Goal: Information Seeking & Learning: Learn about a topic

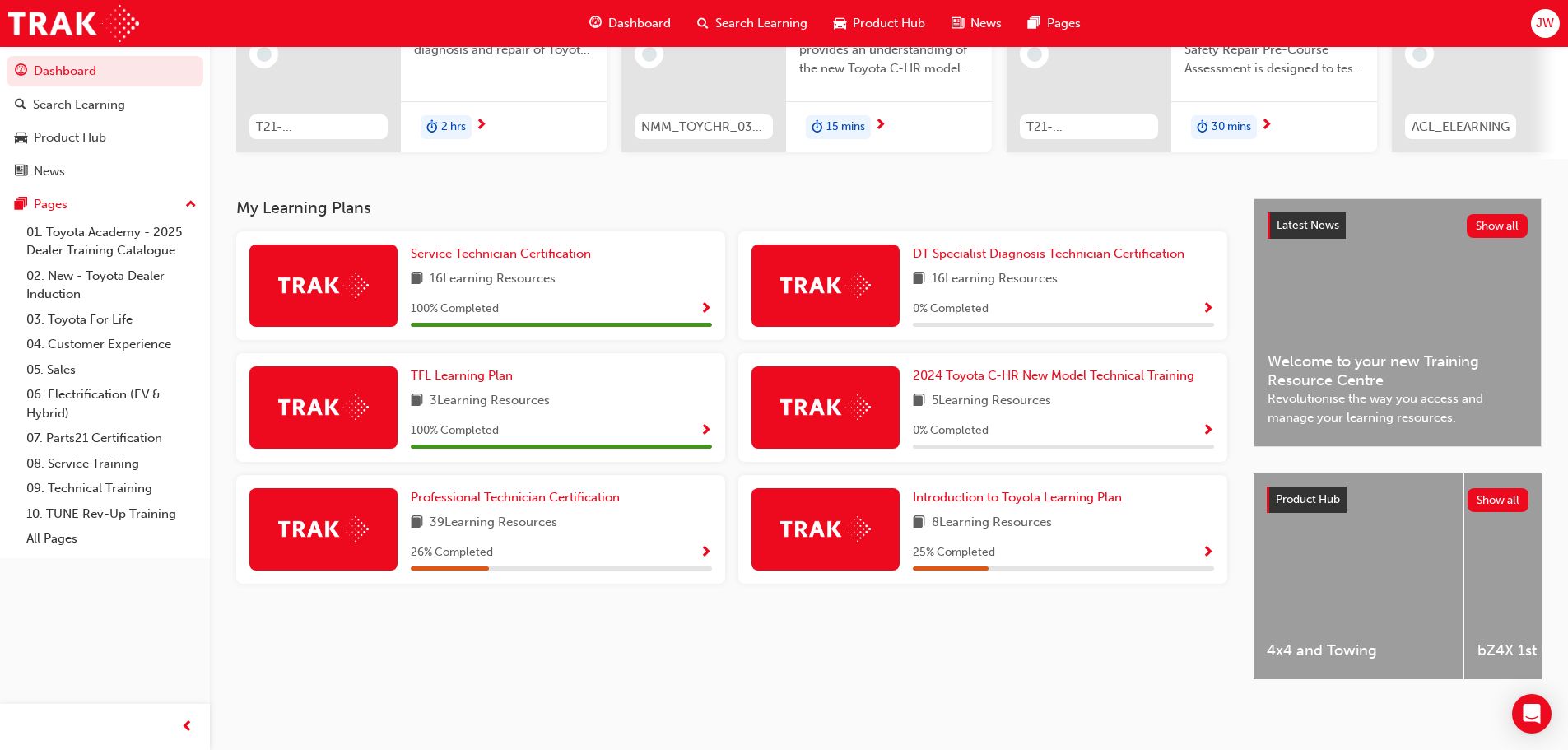
scroll to position [233, 0]
click at [491, 490] on span "Professional Technician Certification" at bounding box center [515, 497] width 209 height 15
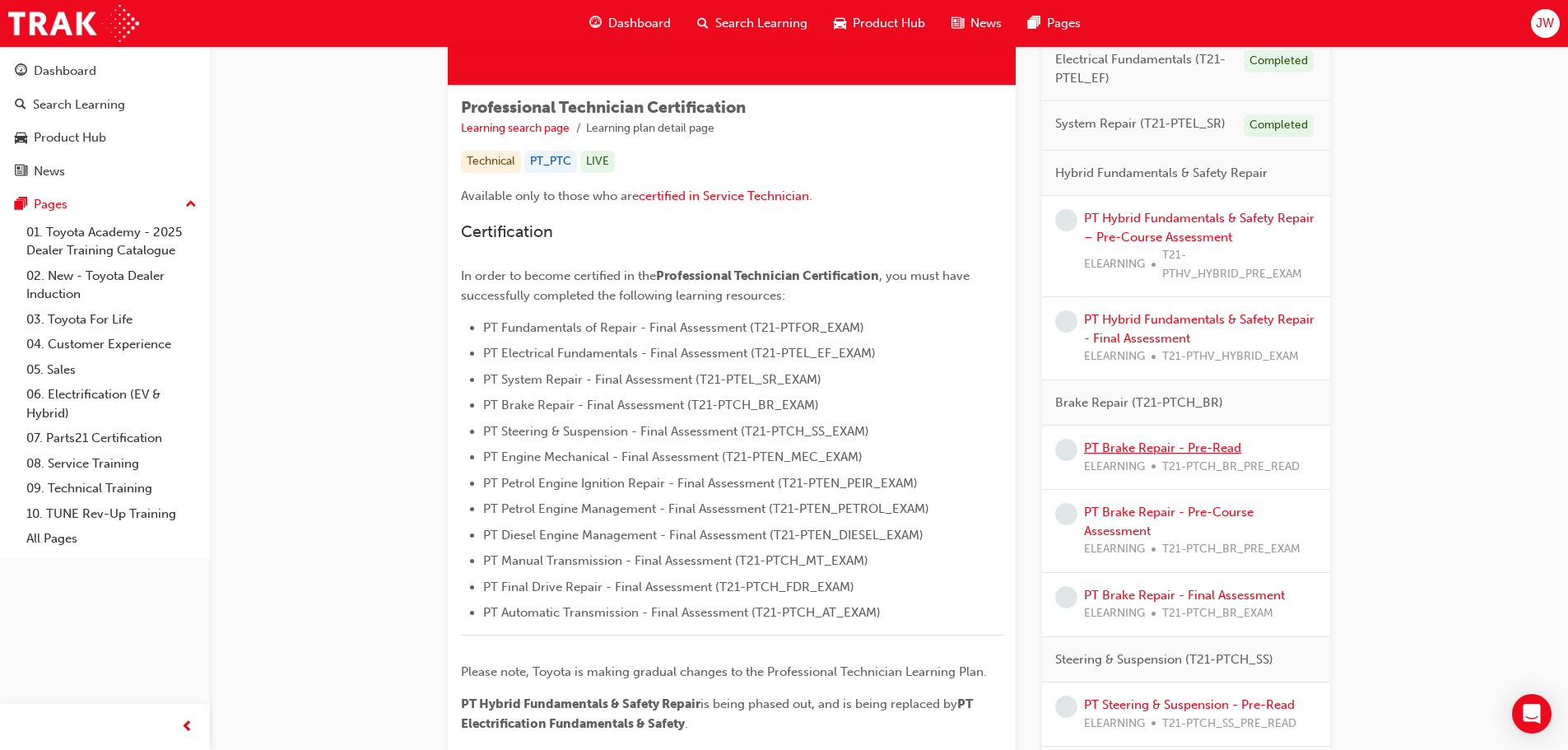
scroll to position [164, 0]
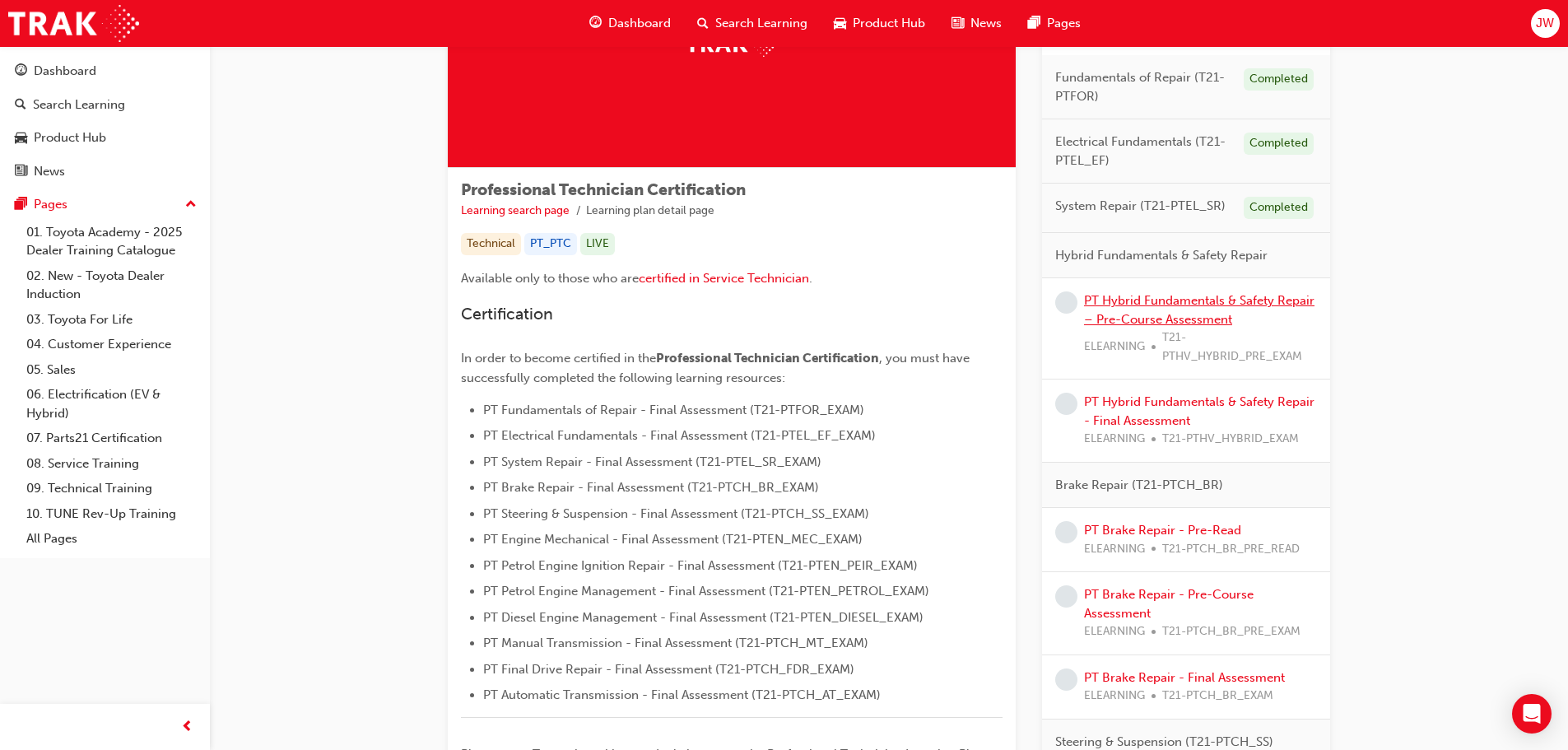
click at [1185, 299] on link "PT Hybrid Fundamentals & Safety Repair – Pre-Course Assessment" at bounding box center [1199, 309] width 231 height 34
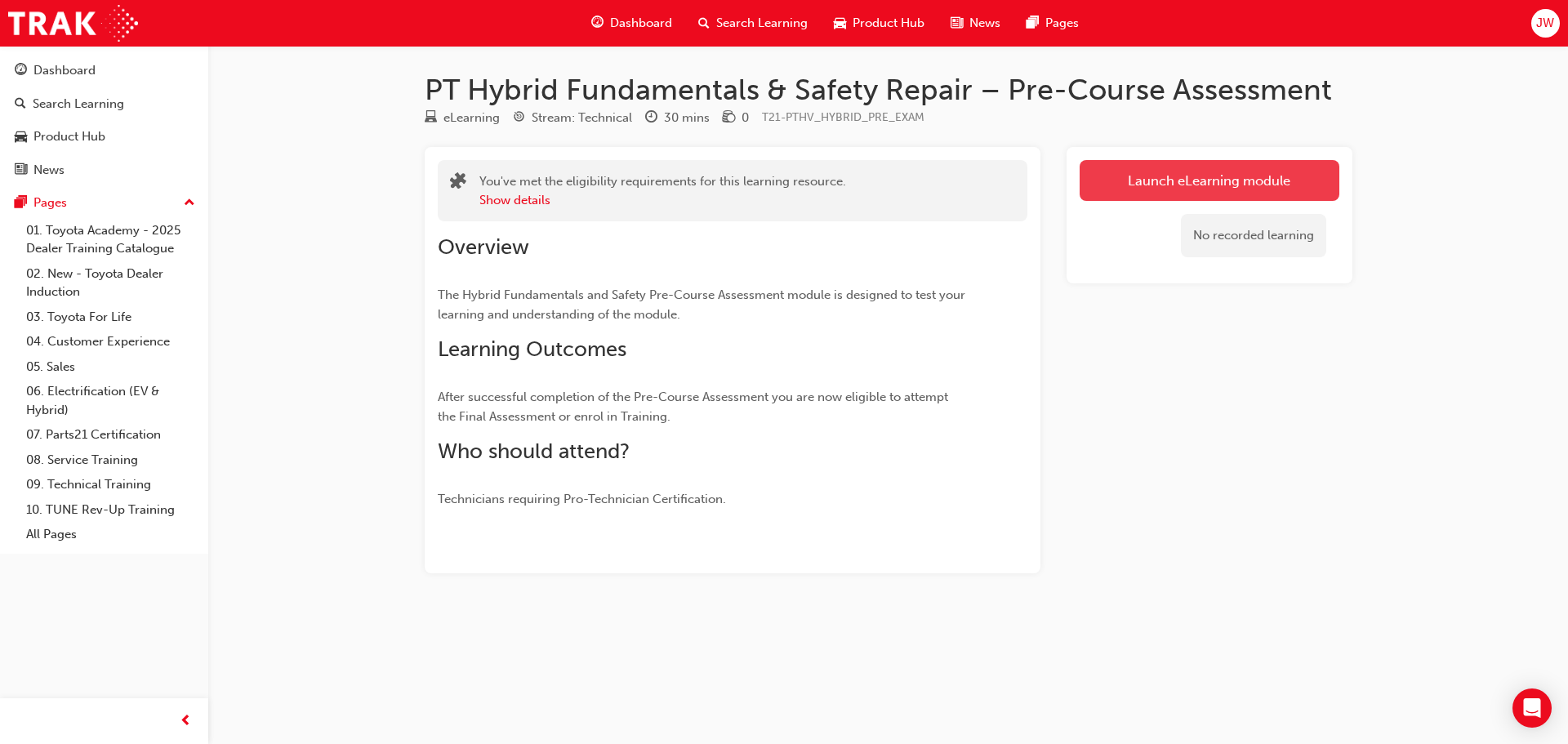
click at [1185, 189] on link "Launch eLearning module" at bounding box center [1209, 180] width 260 height 41
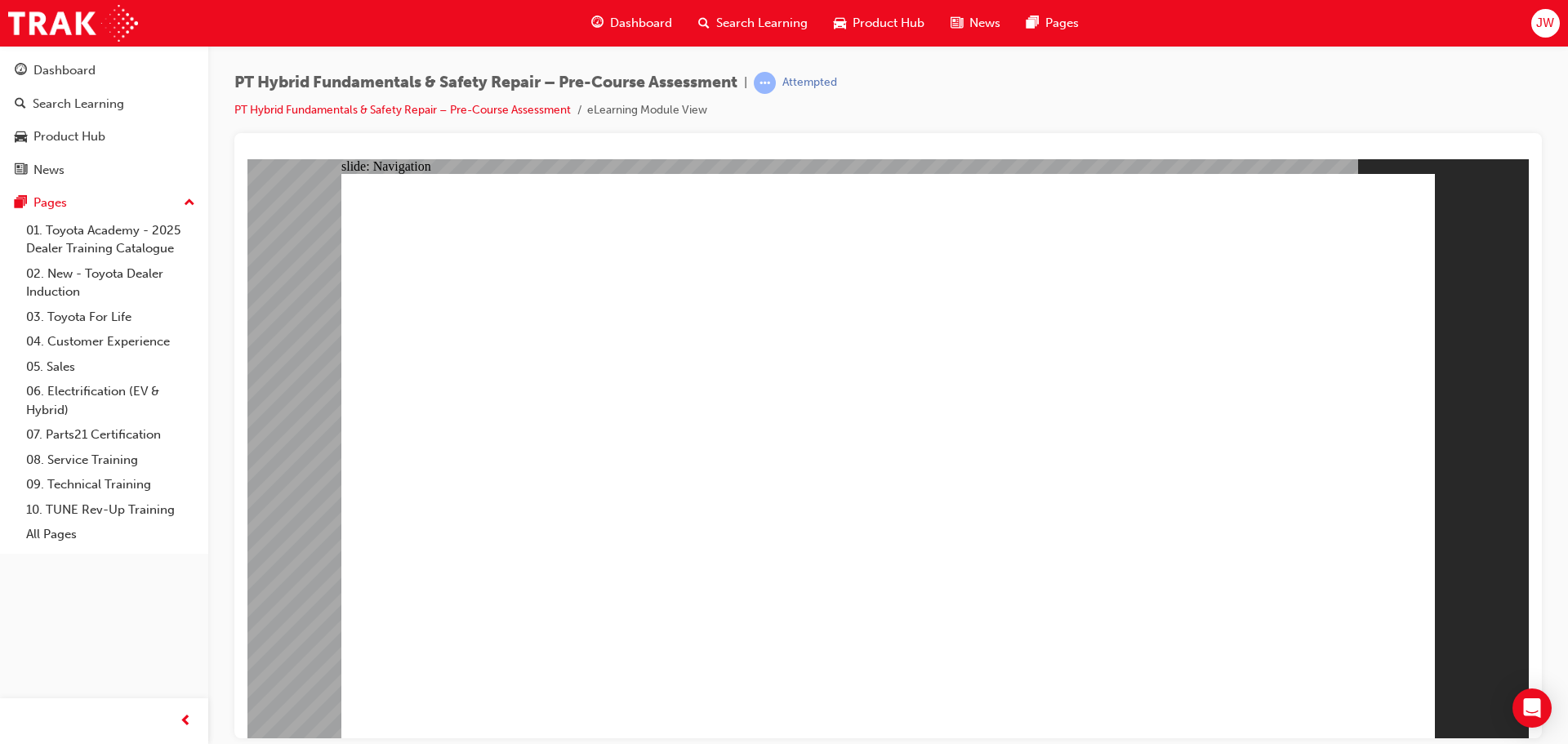
radio input "true"
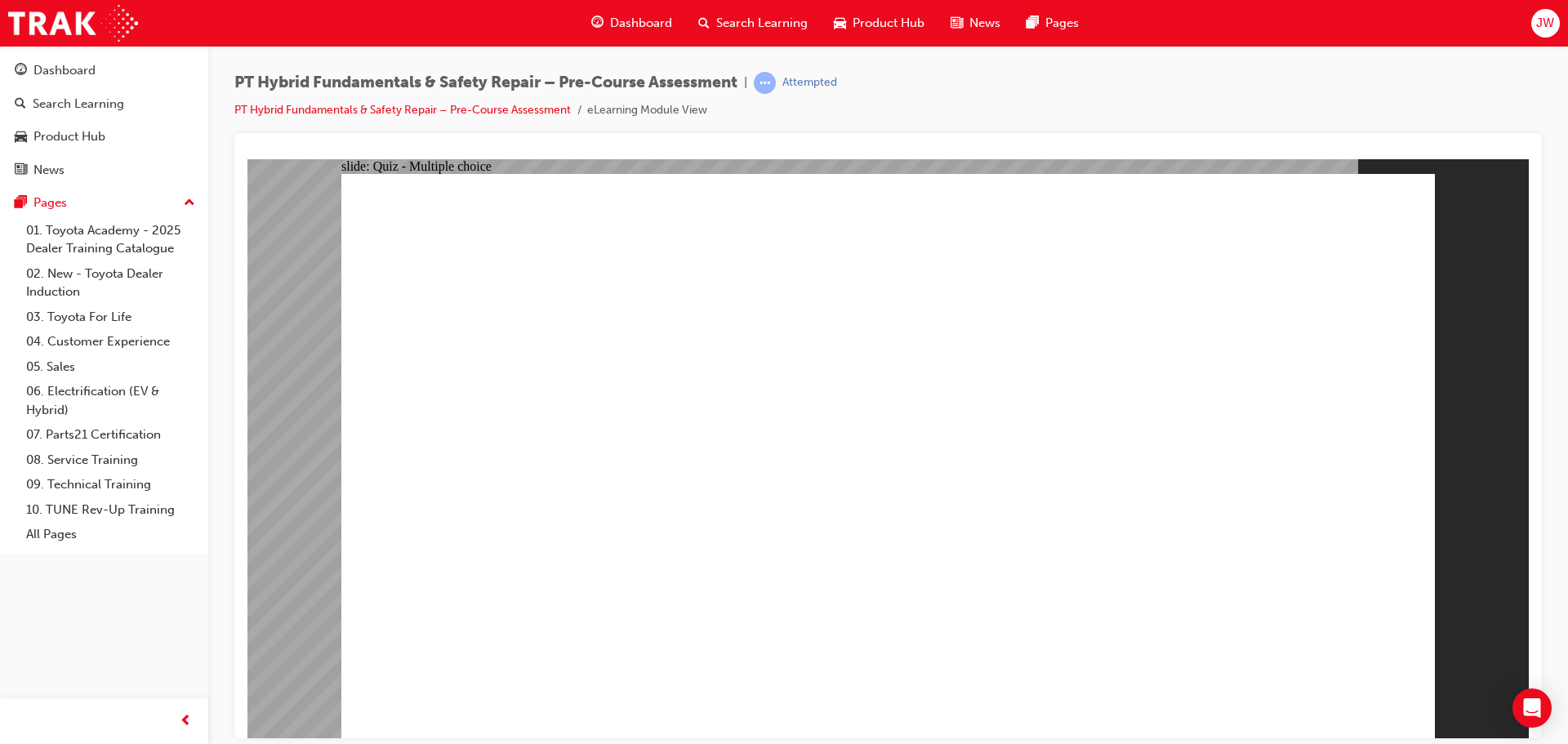
radio input "true"
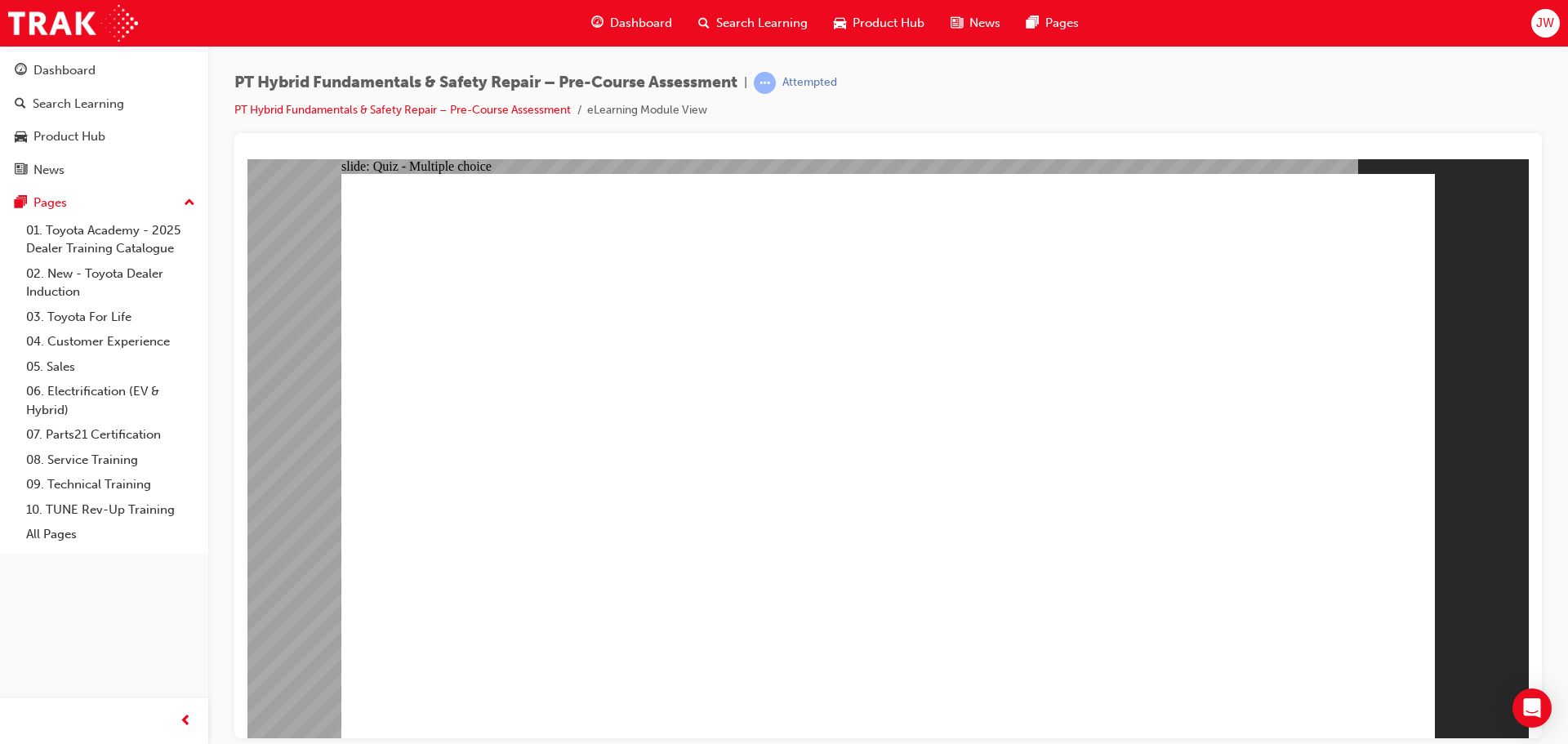
radio input "true"
checkbox input "true"
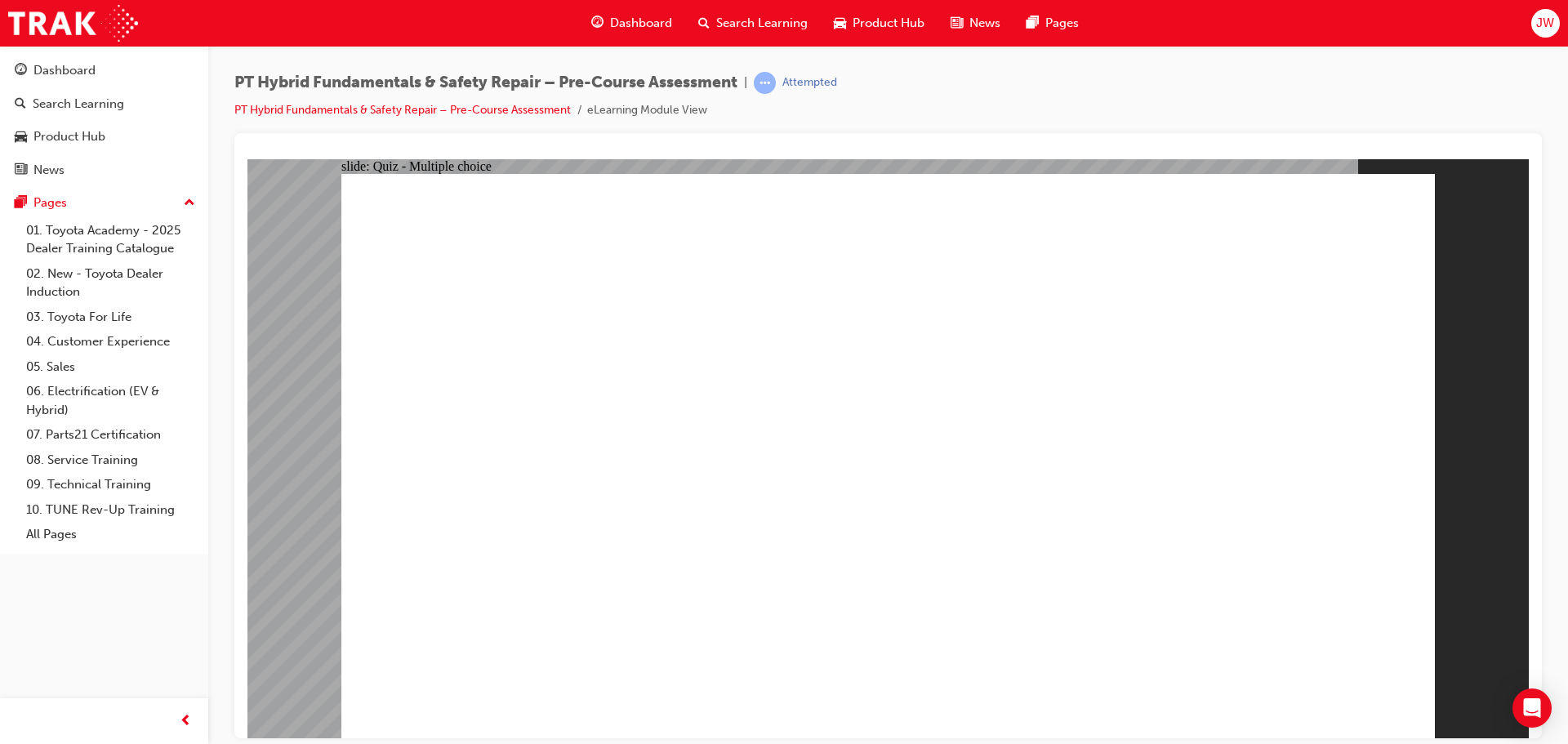
checkbox input "true"
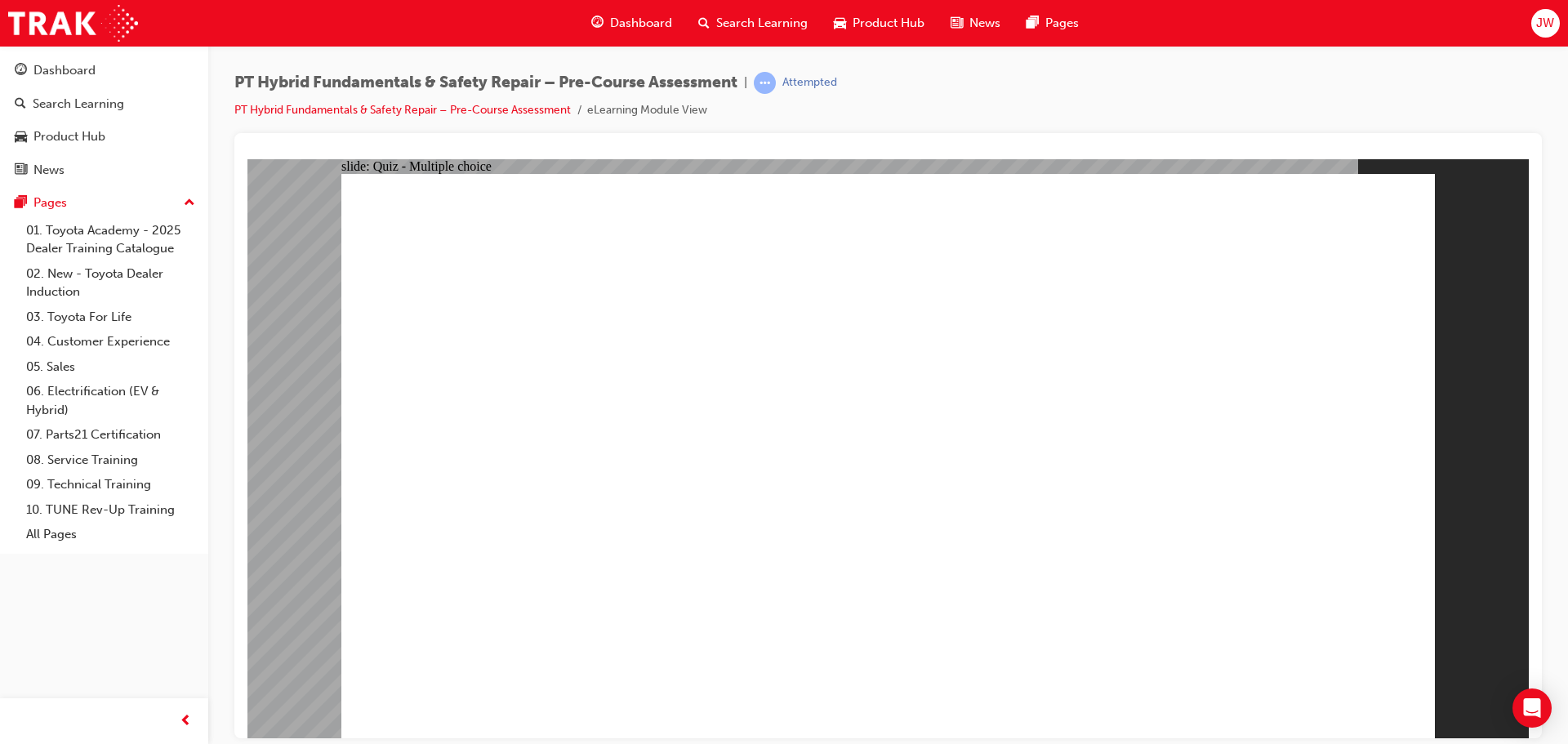
radio input "true"
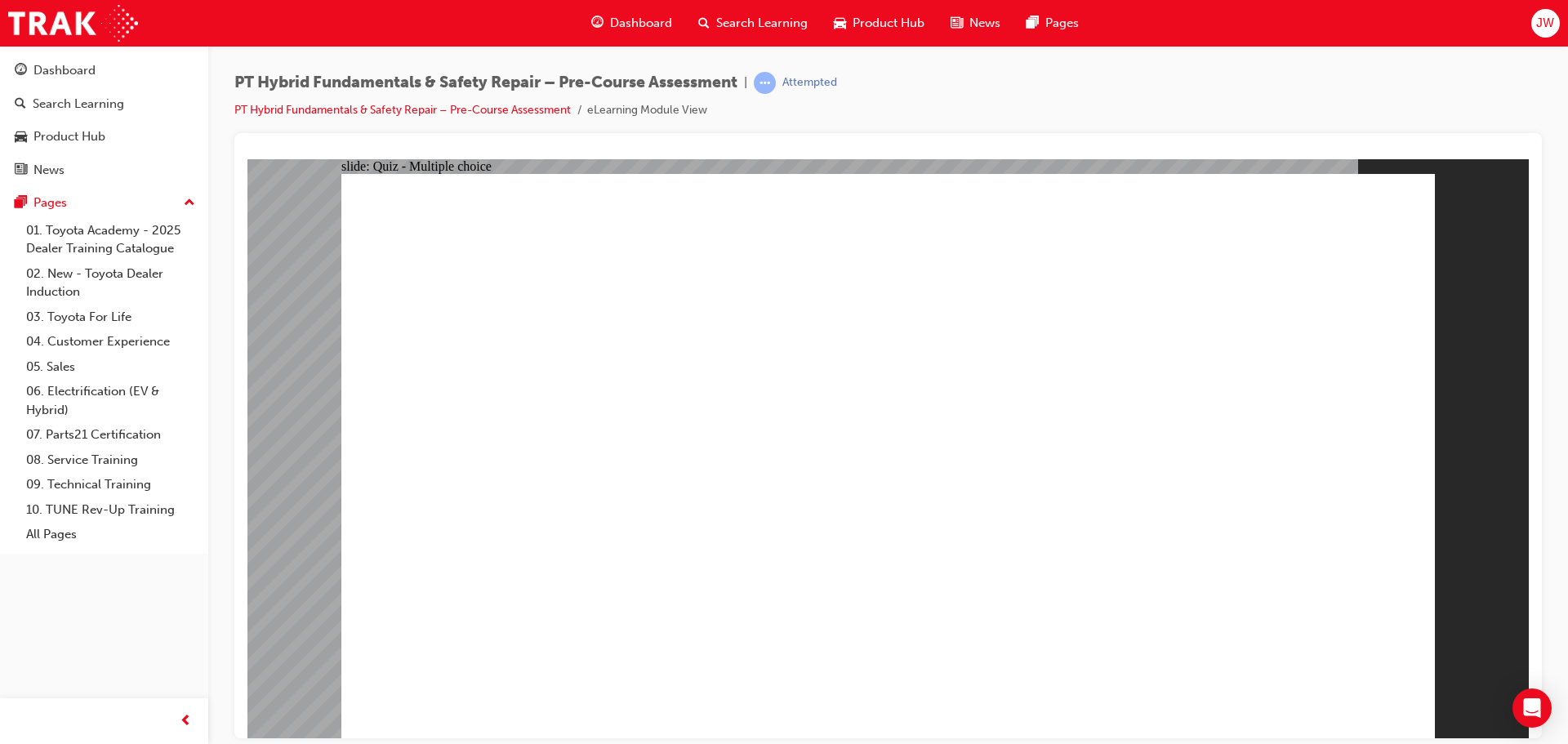
radio input "true"
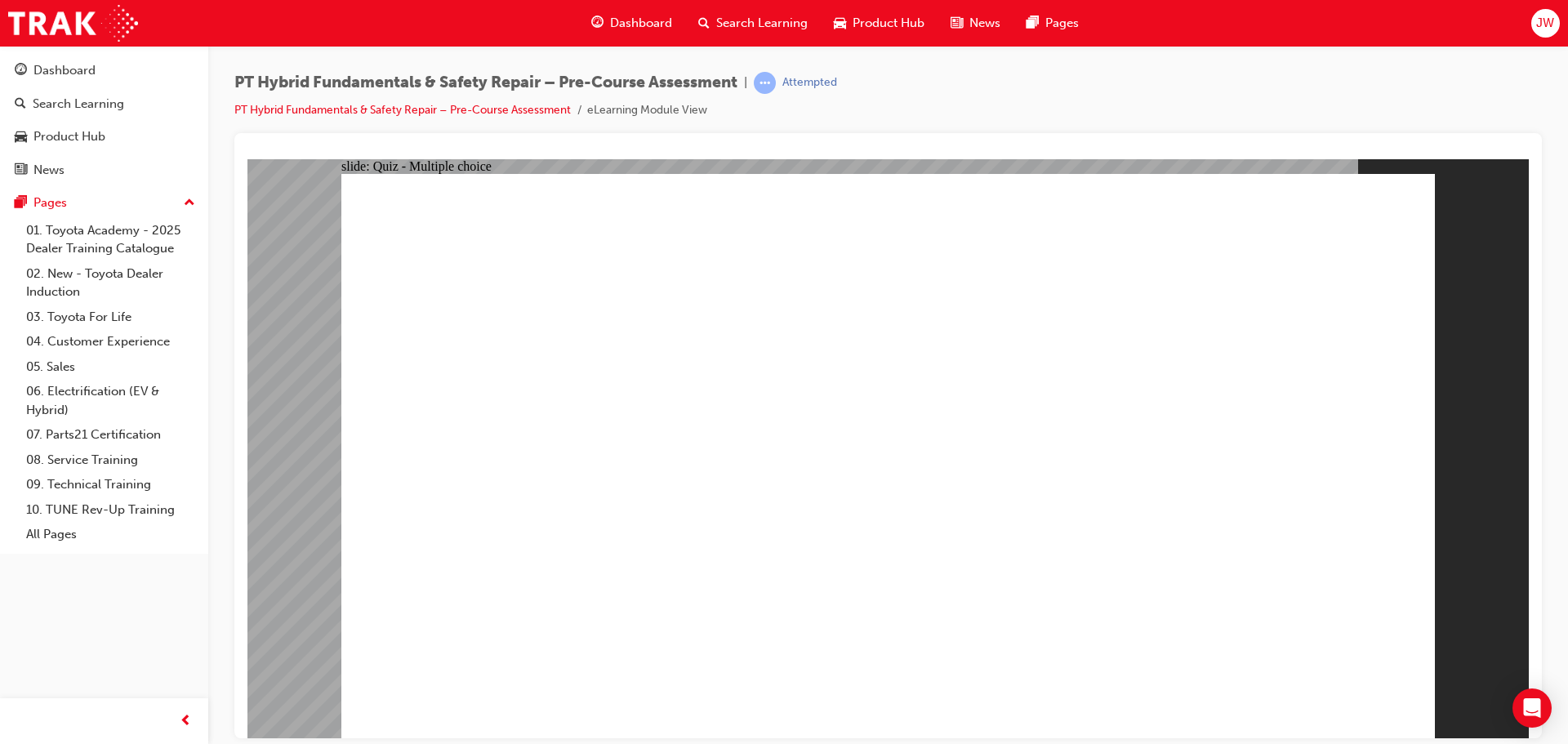
radio input "true"
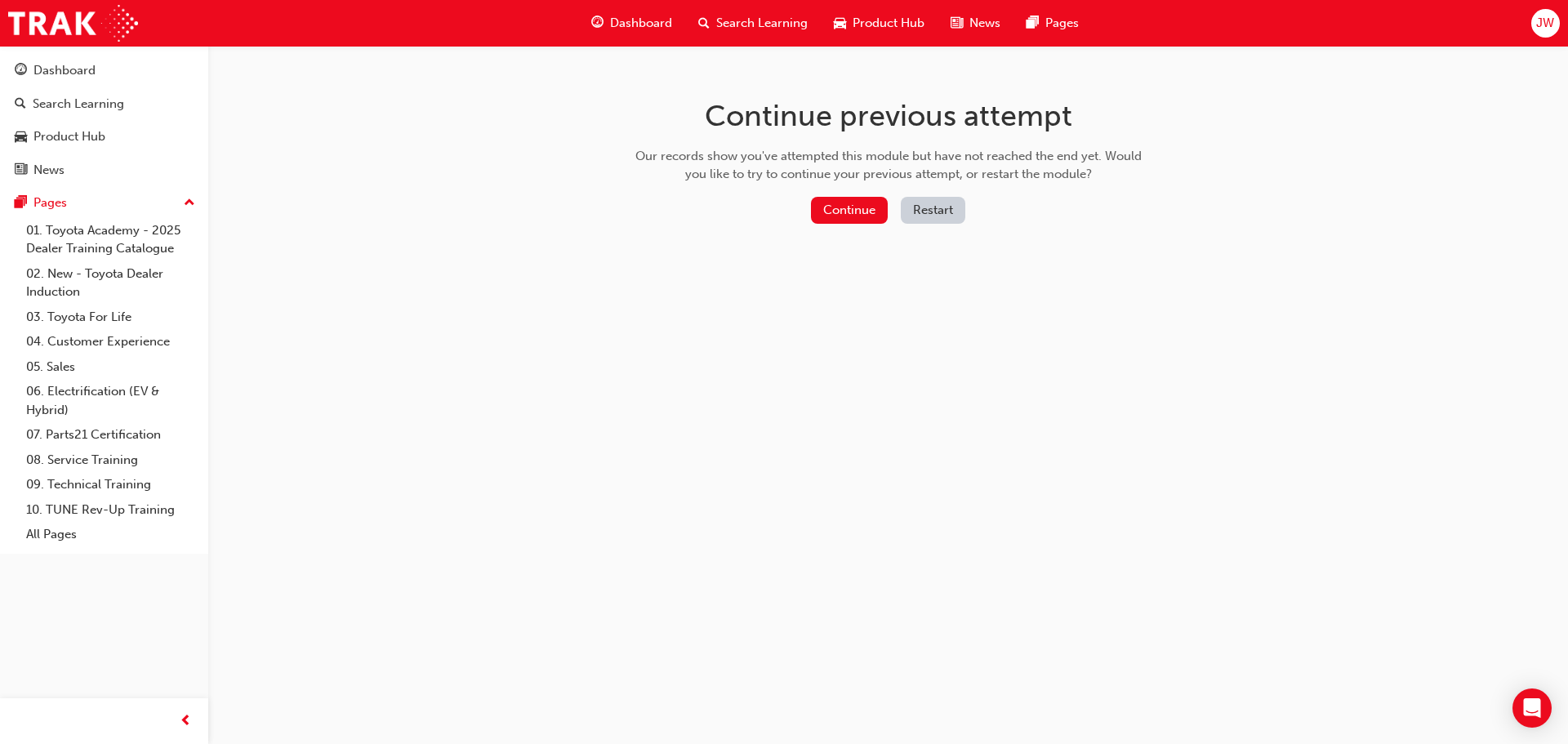
click at [921, 211] on button "Restart" at bounding box center [933, 210] width 65 height 27
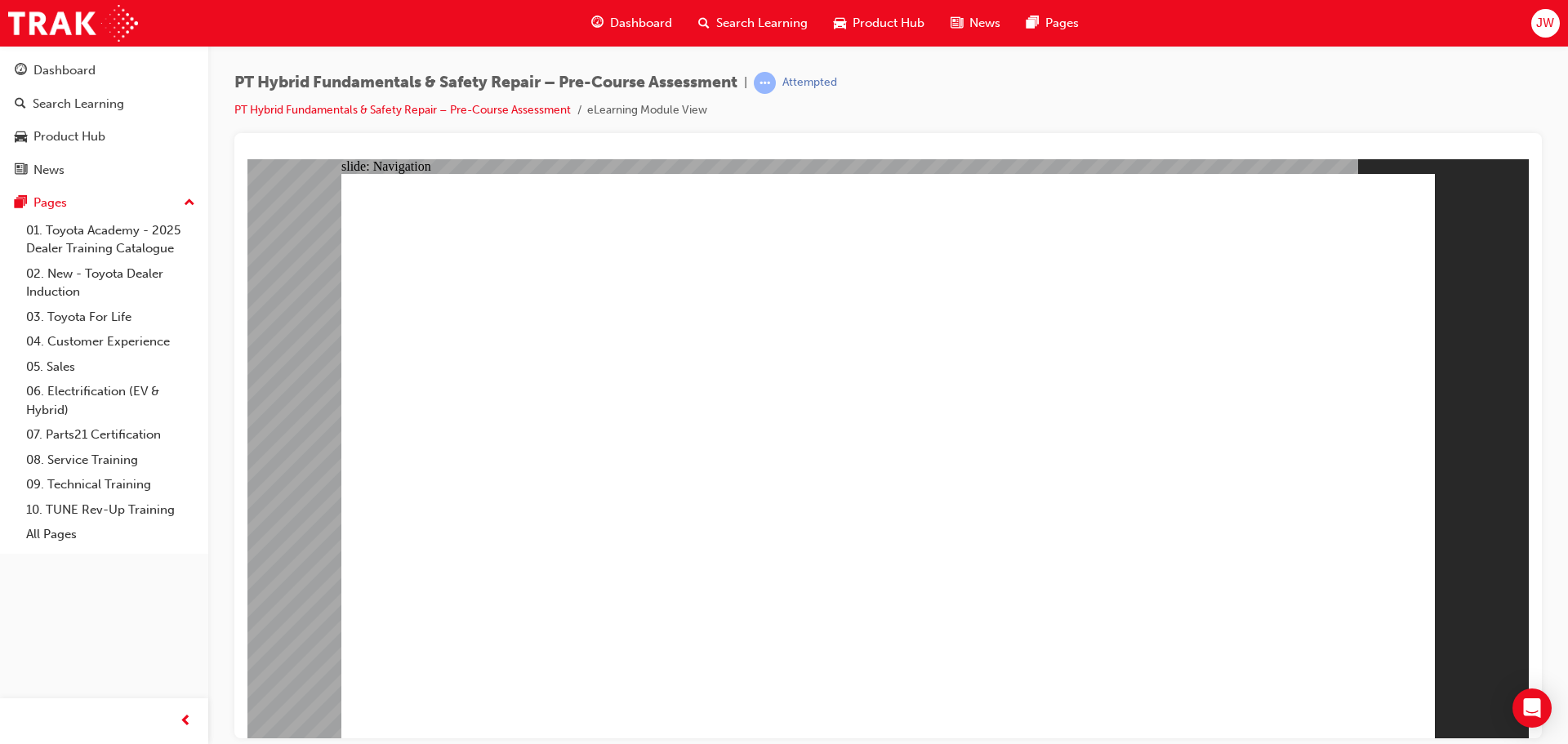
radio input "true"
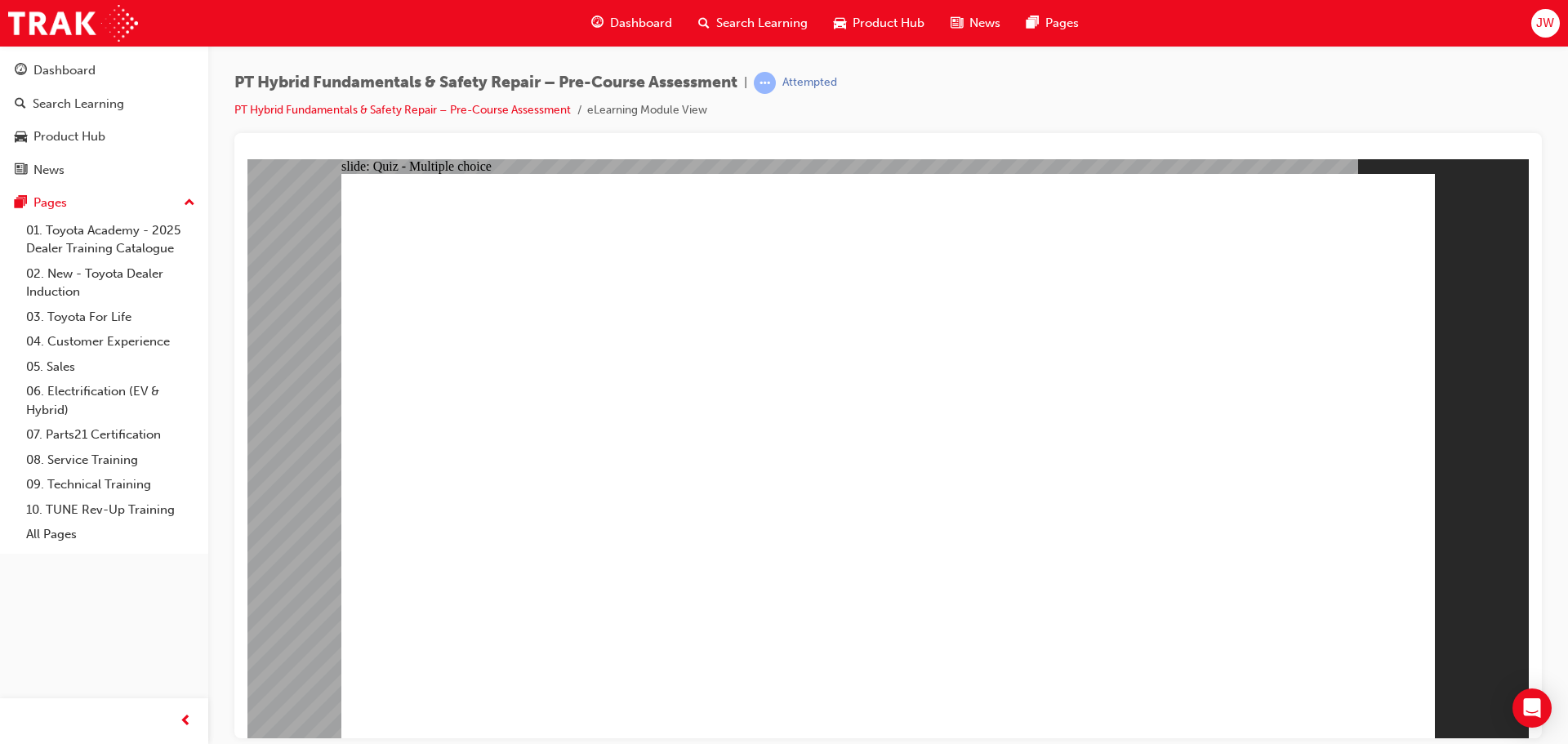
radio input "true"
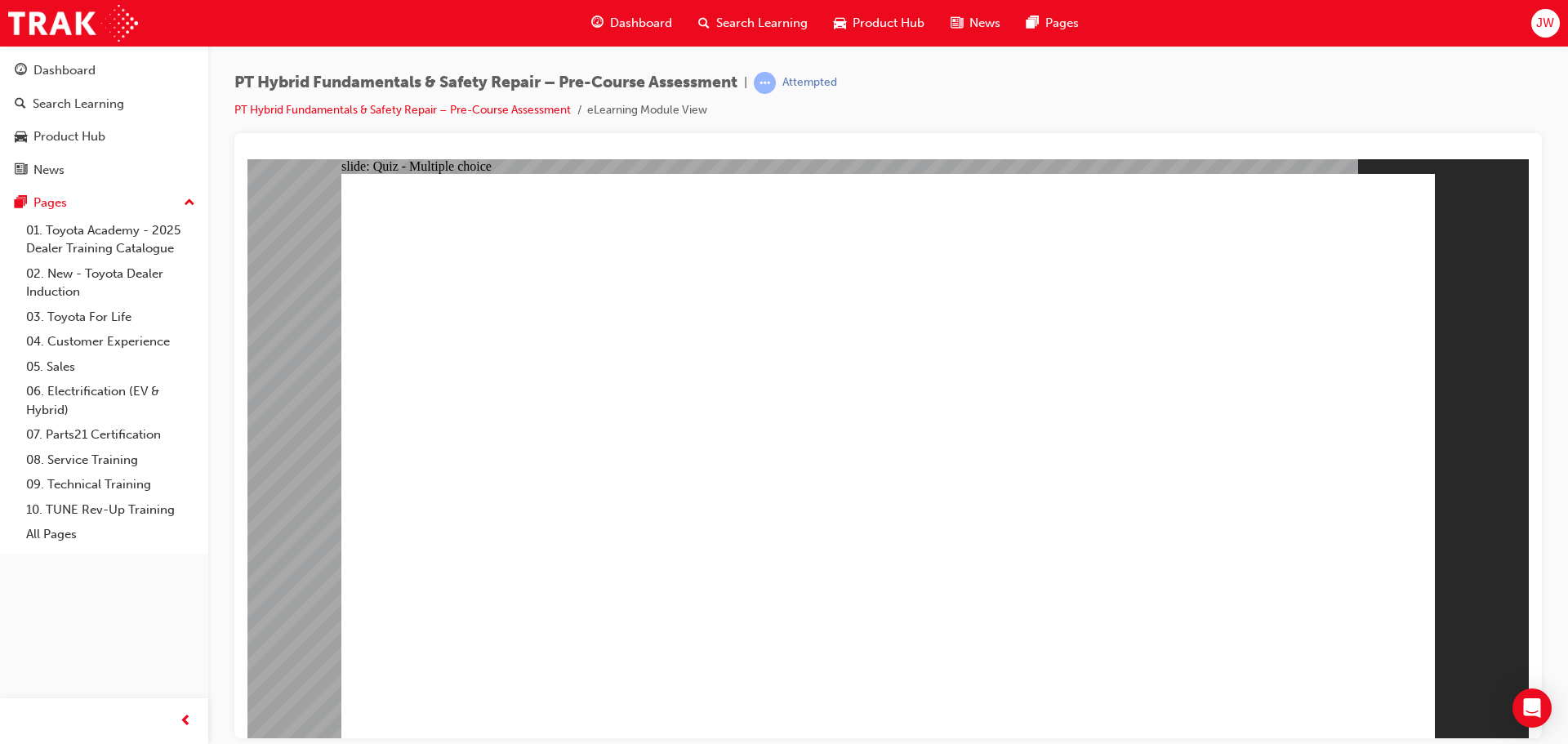
radio input "true"
checkbox input "true"
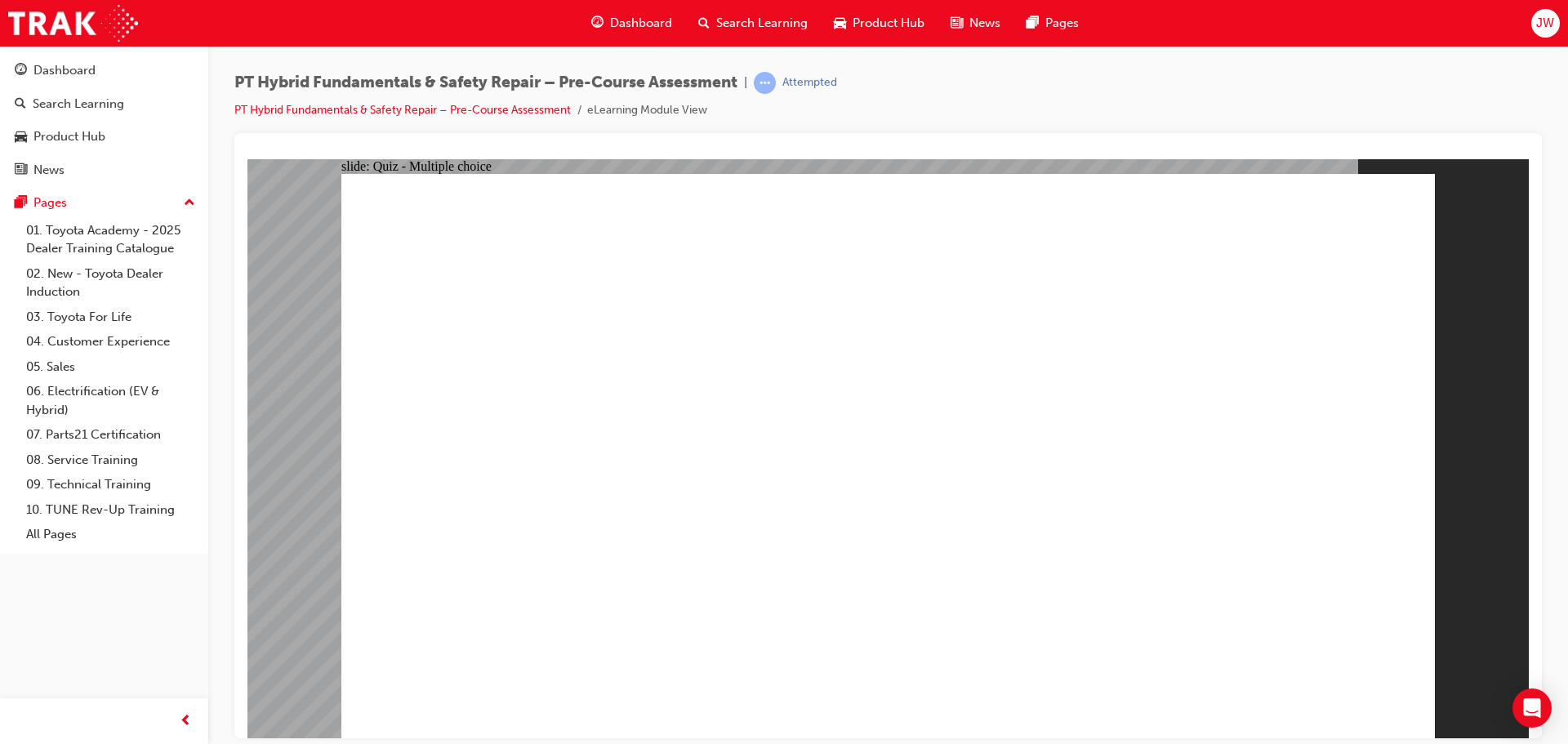
checkbox input "true"
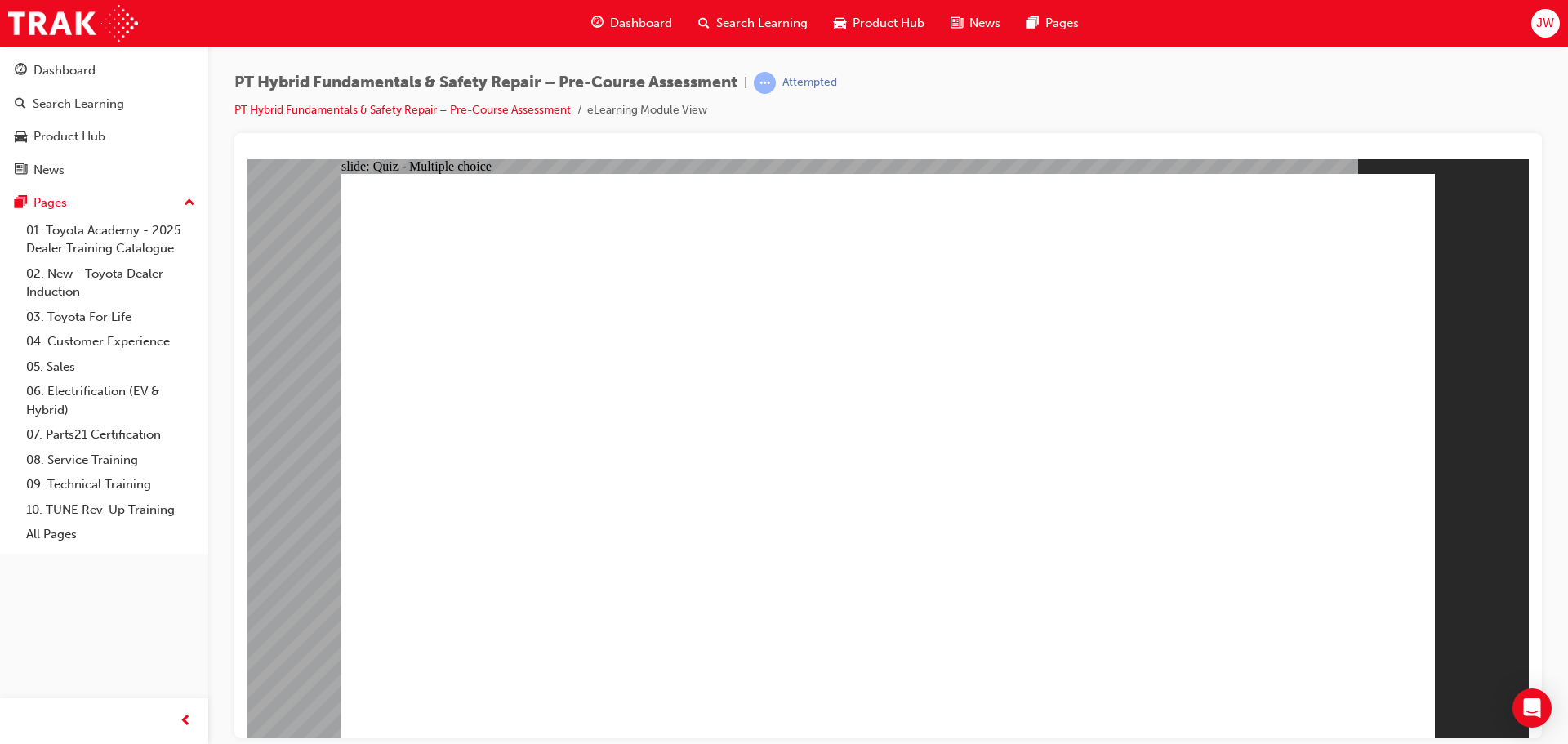
radio input "true"
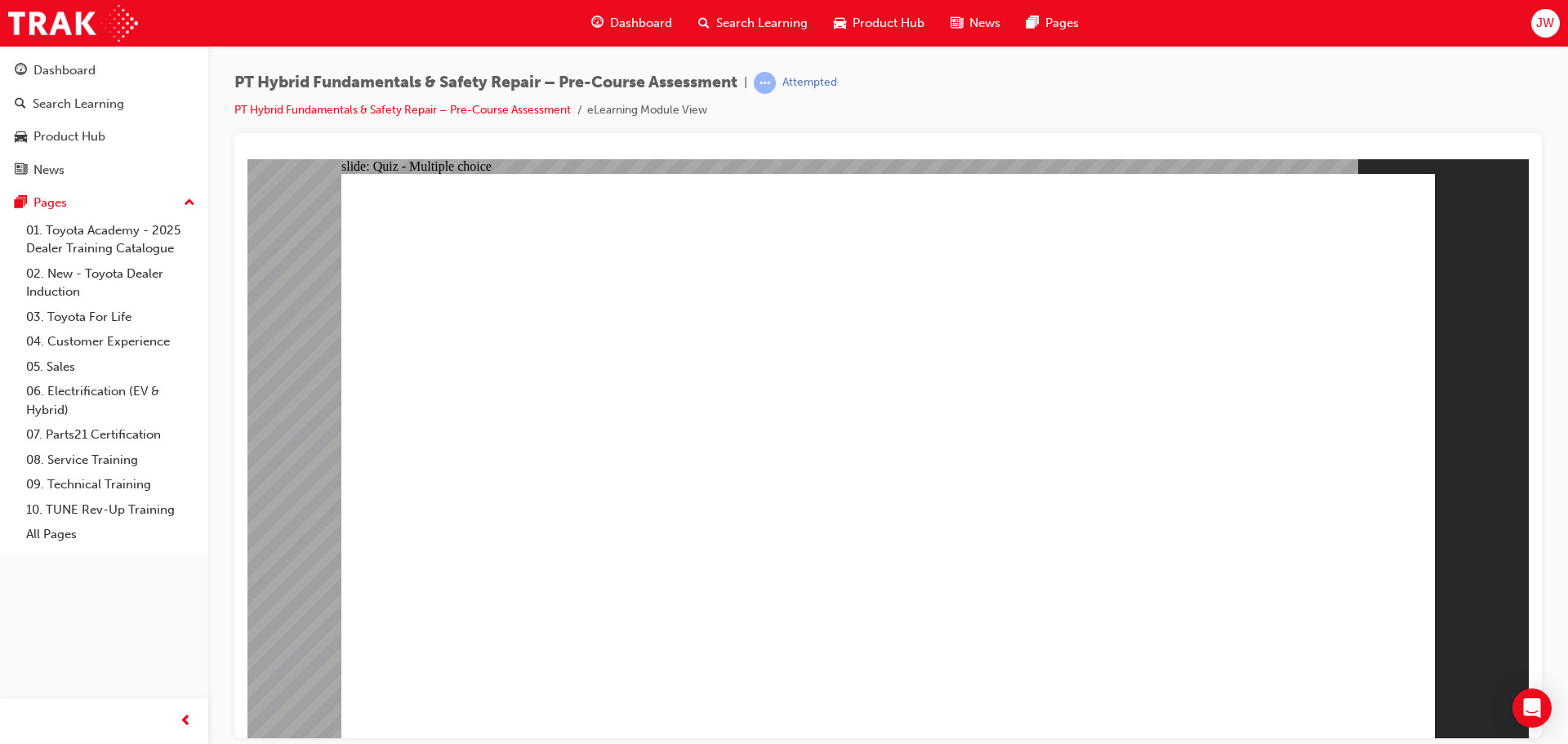
radio input "false"
radio input "true"
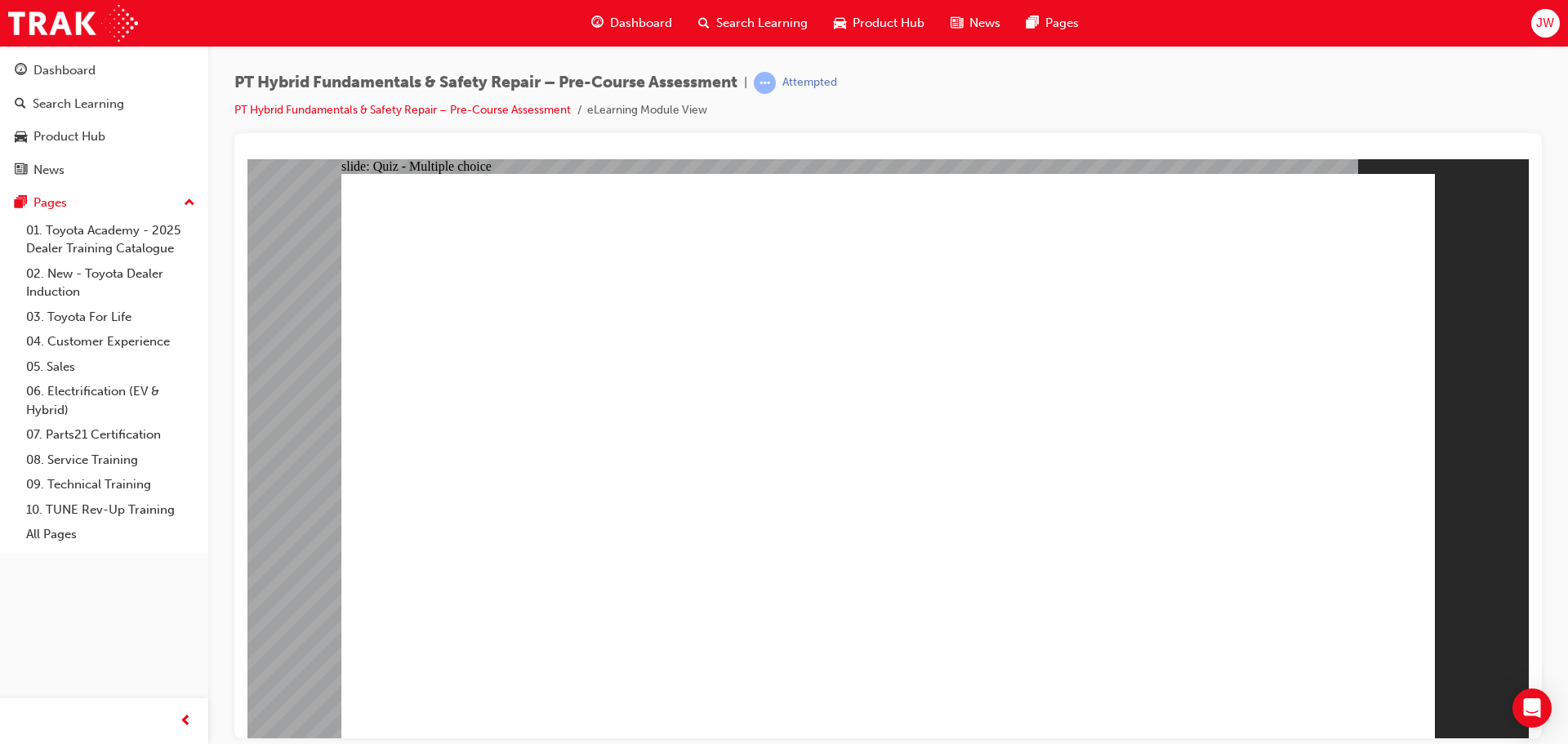
radio input "true"
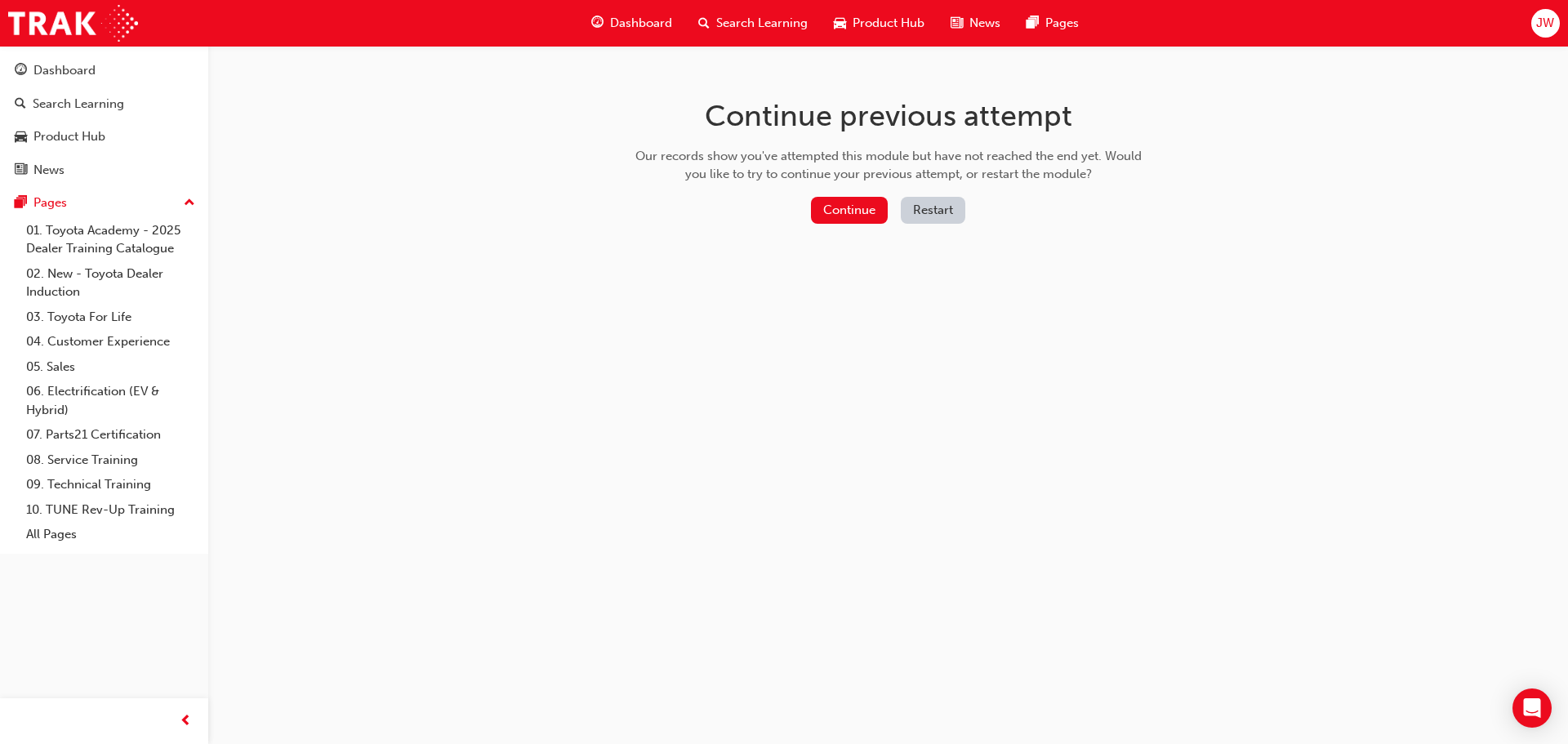
click at [903, 210] on button "Restart" at bounding box center [933, 210] width 65 height 27
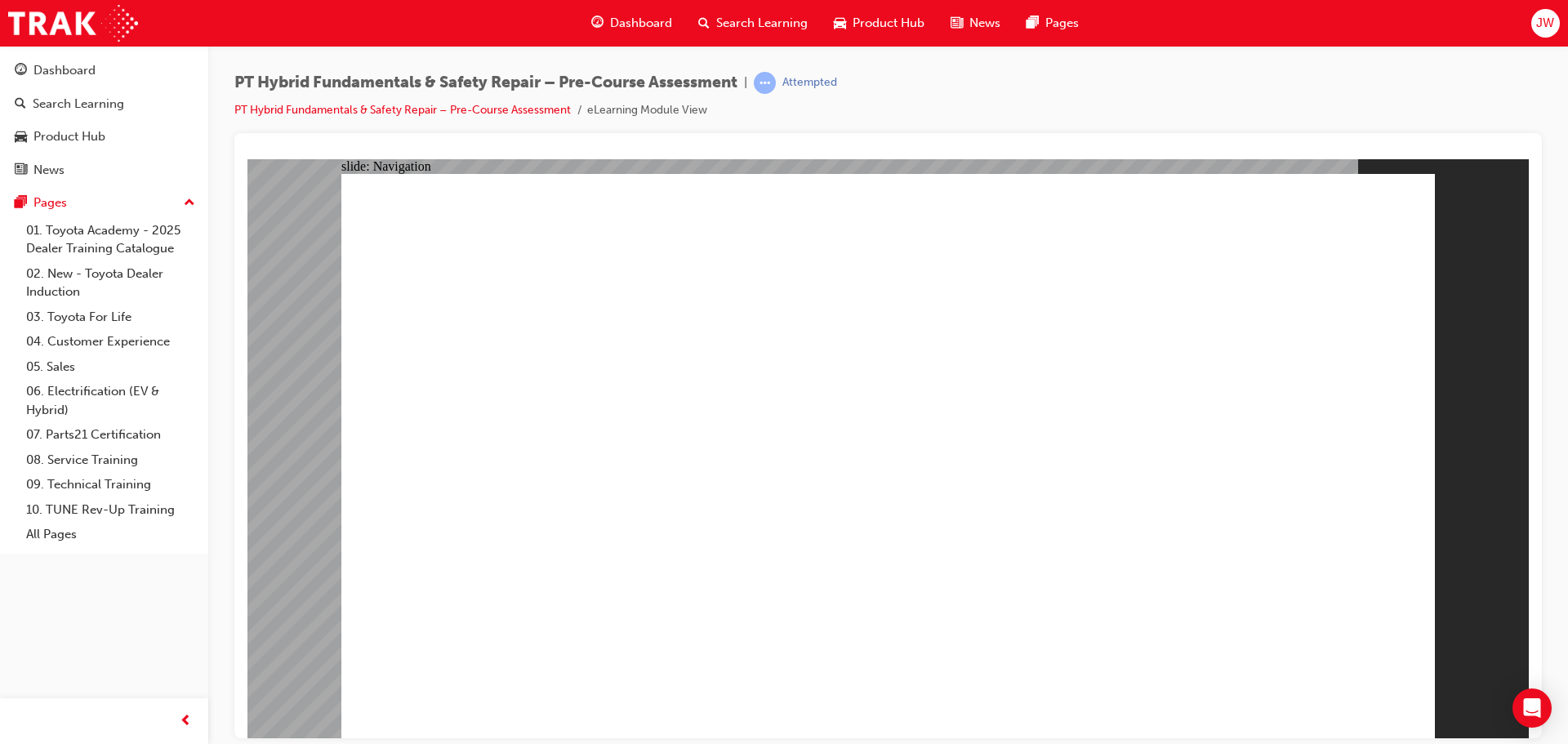
radio input "true"
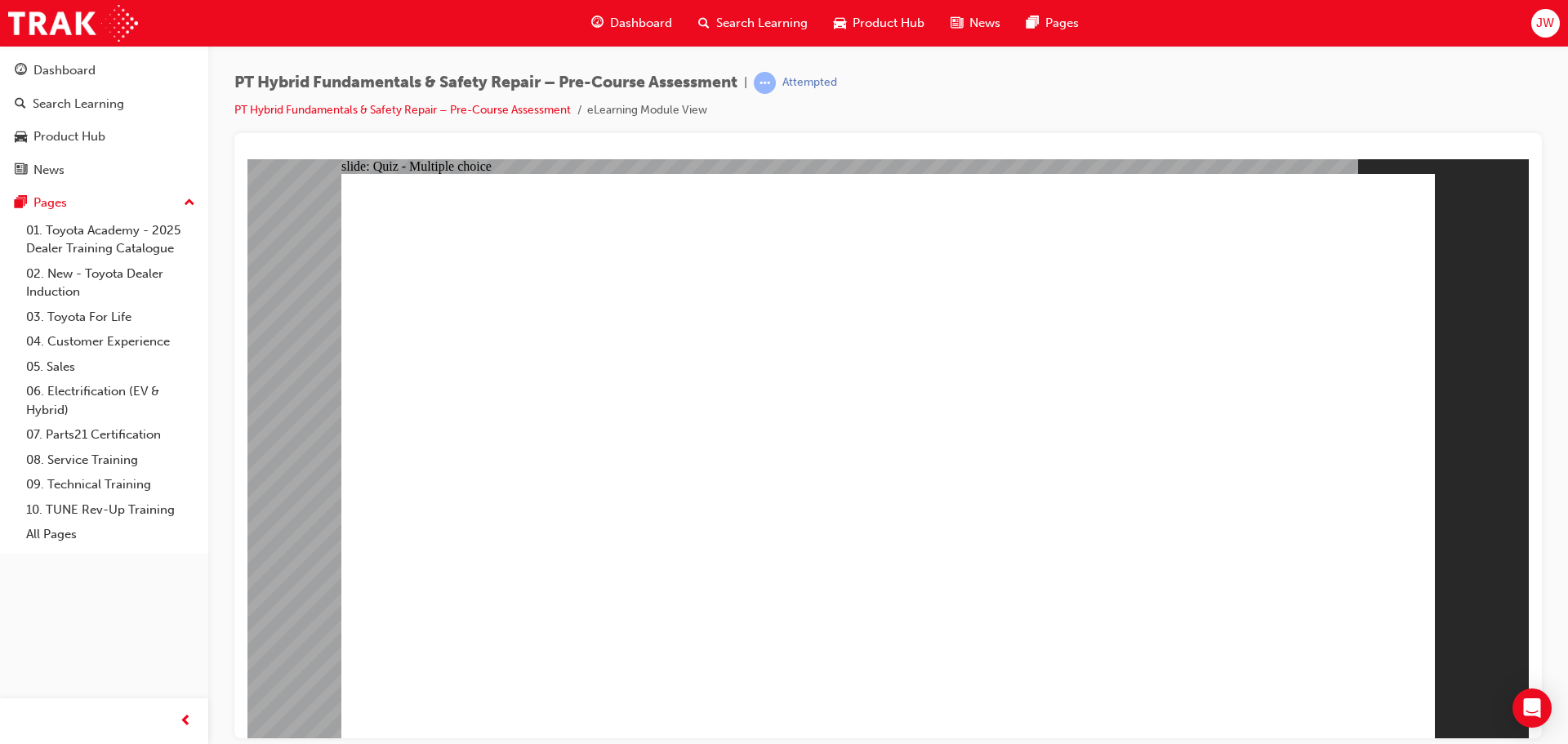
radio input "true"
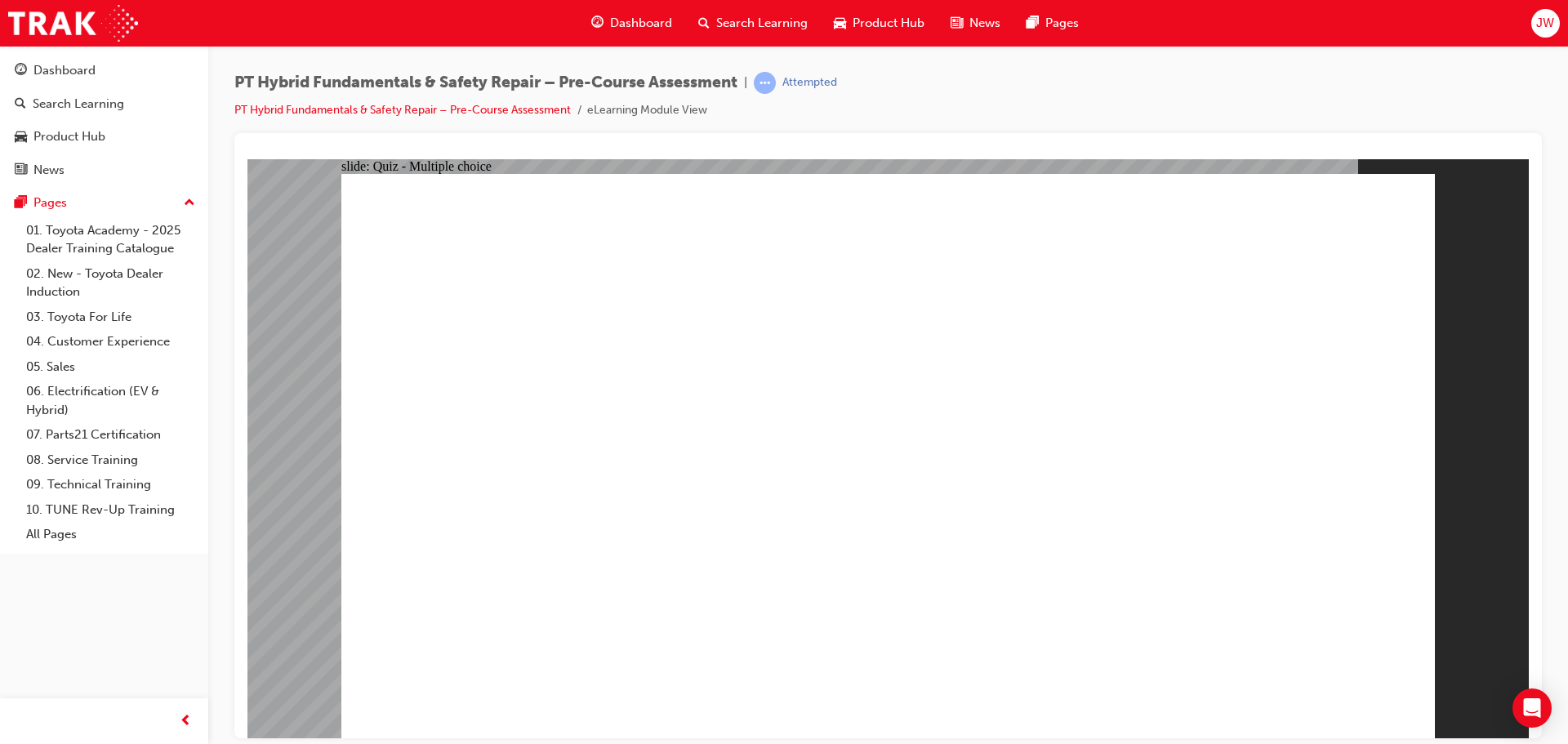
radio input "true"
drag, startPoint x: 671, startPoint y: 595, endPoint x: 683, endPoint y: 559, distance: 37.9
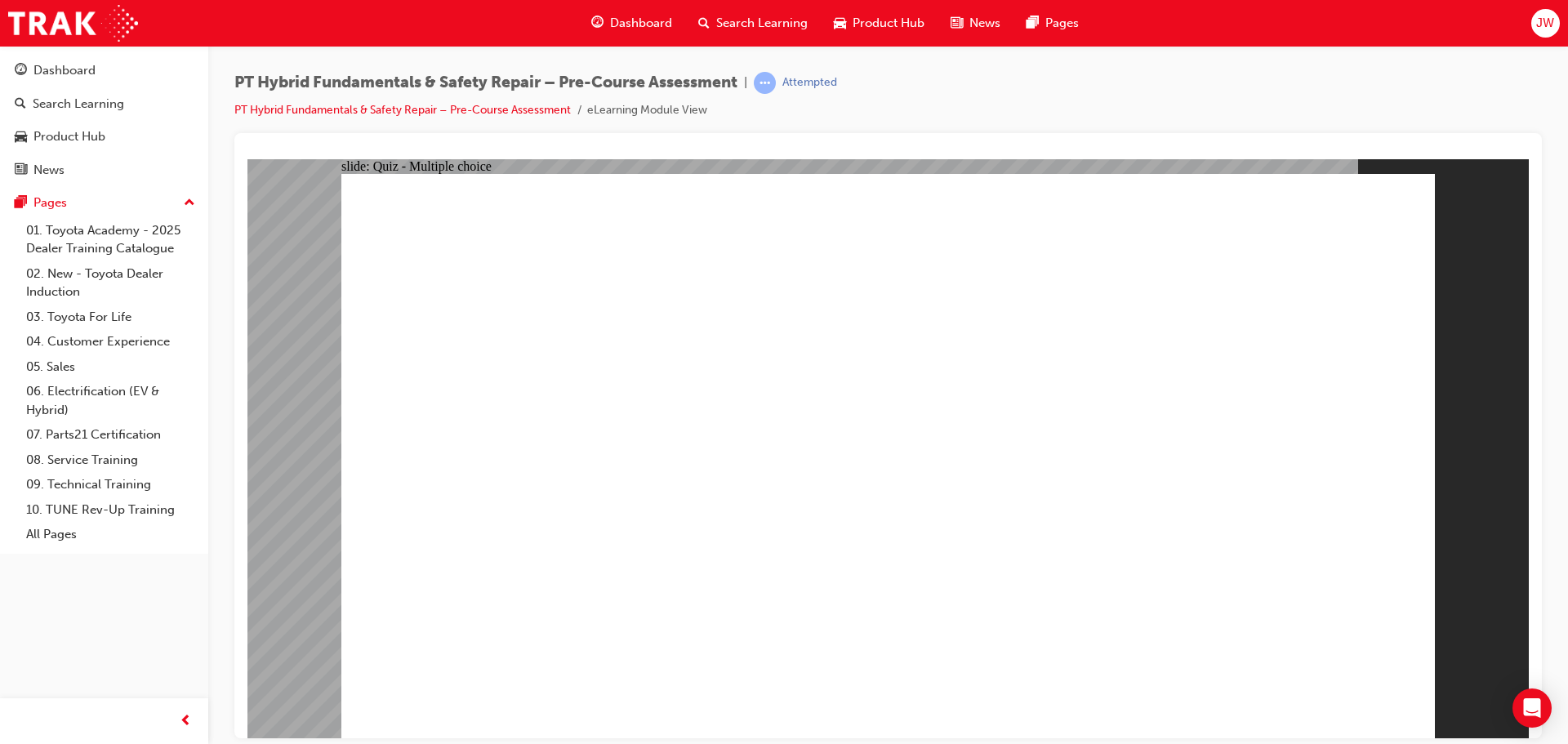
checkbox input "true"
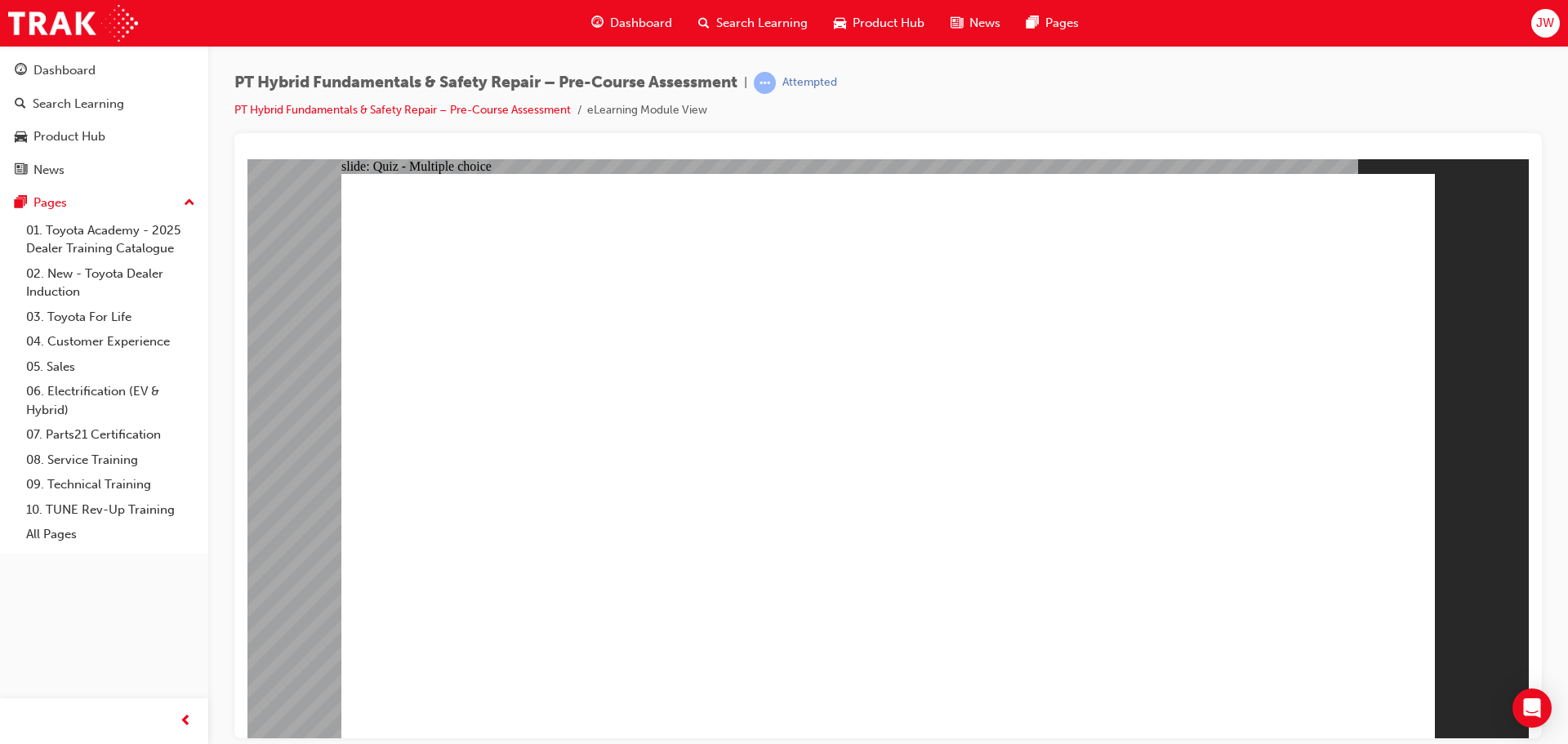
checkbox input "true"
radio input "true"
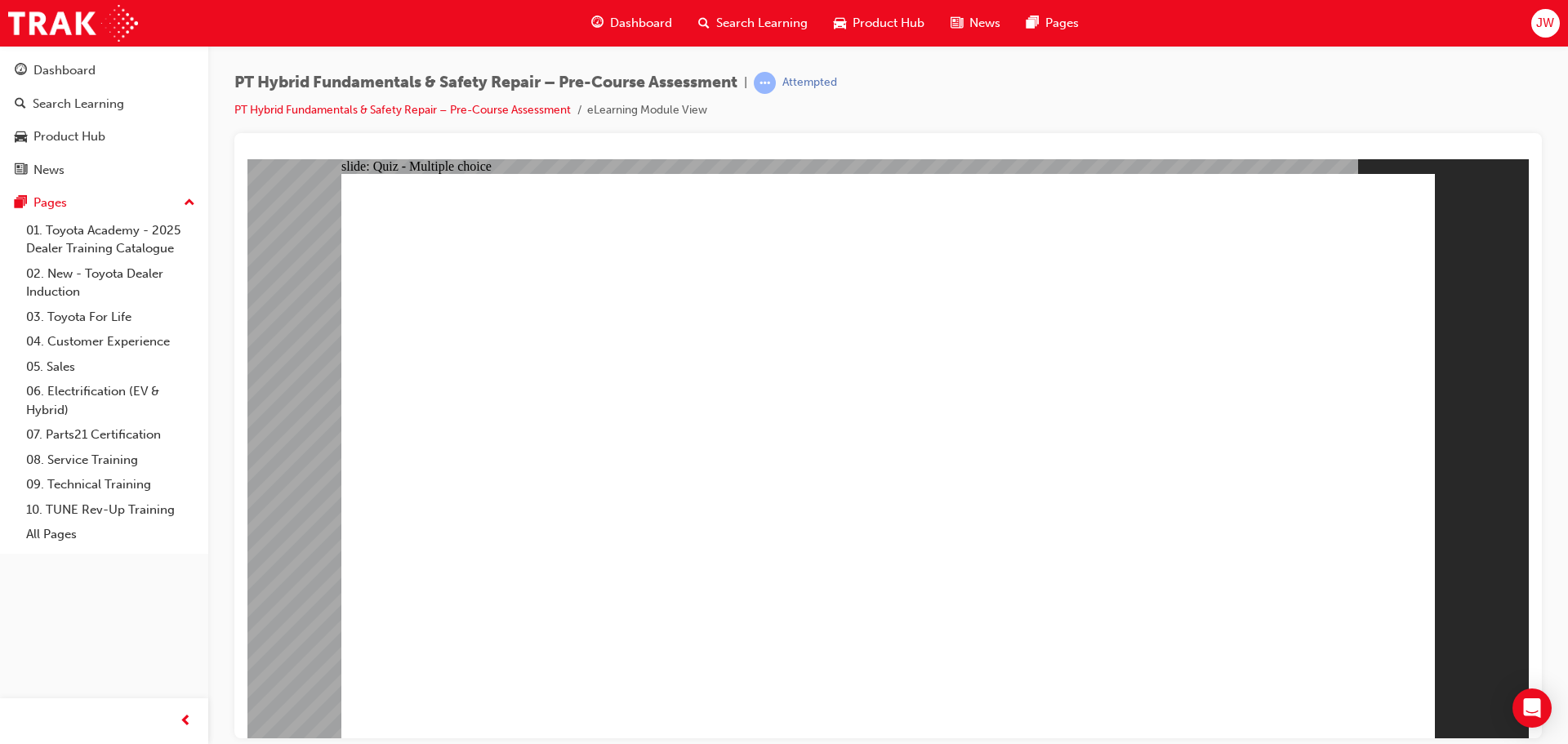
radio input "true"
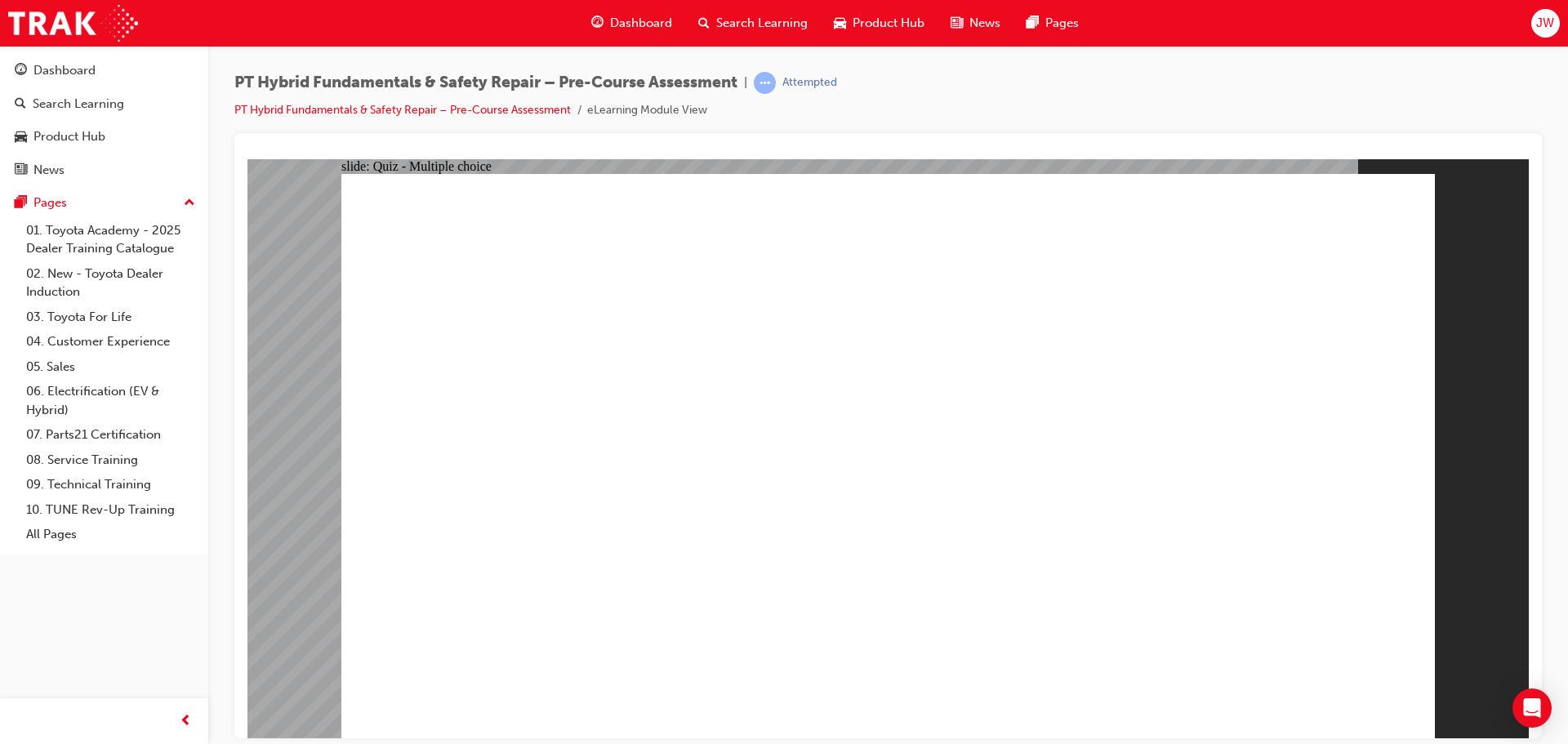
radio input "true"
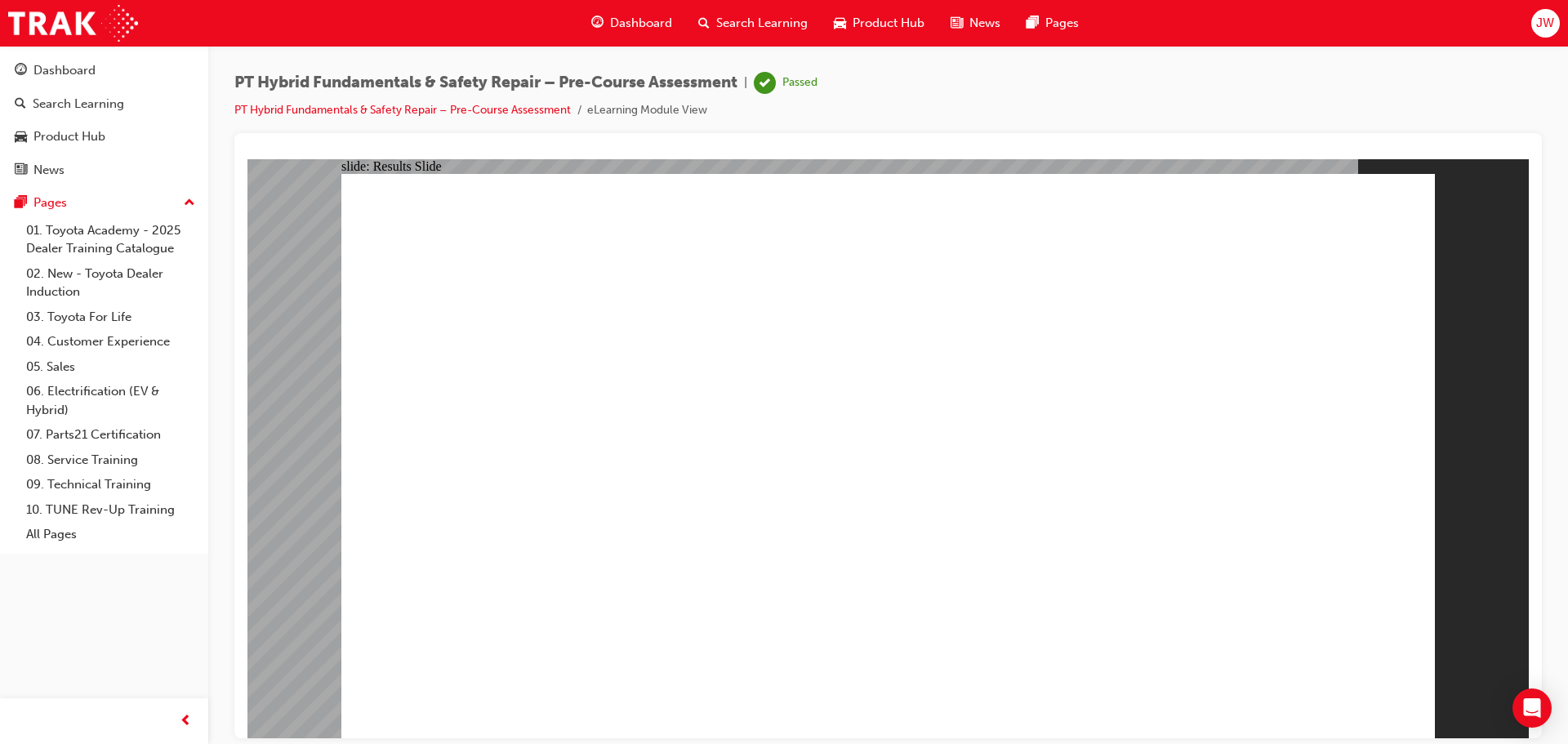
drag, startPoint x: 871, startPoint y: 599, endPoint x: 906, endPoint y: 630, distance: 46.8
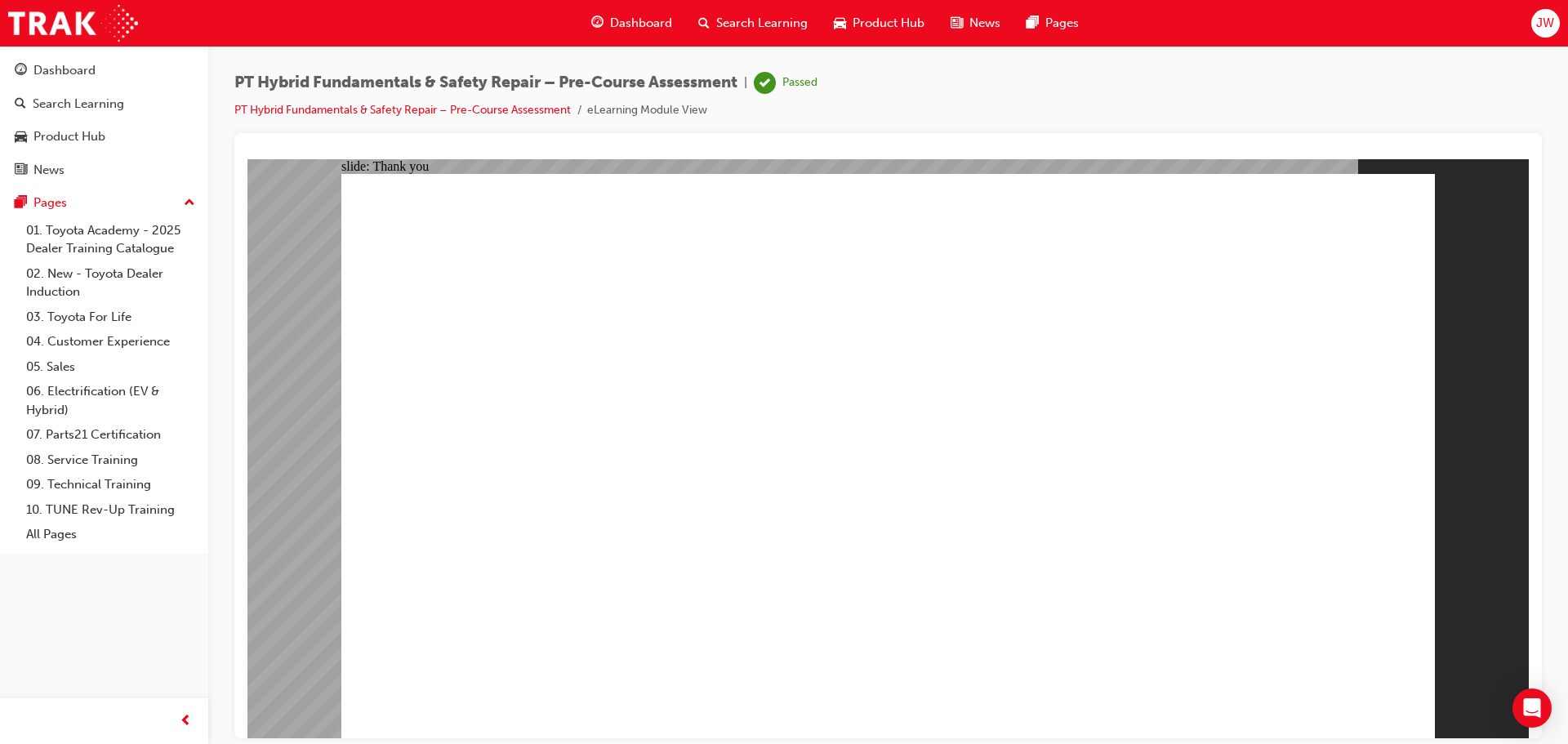
drag, startPoint x: 906, startPoint y: 630, endPoint x: 918, endPoint y: 640, distance: 15.6
